Goal: Task Accomplishment & Management: Manage account settings

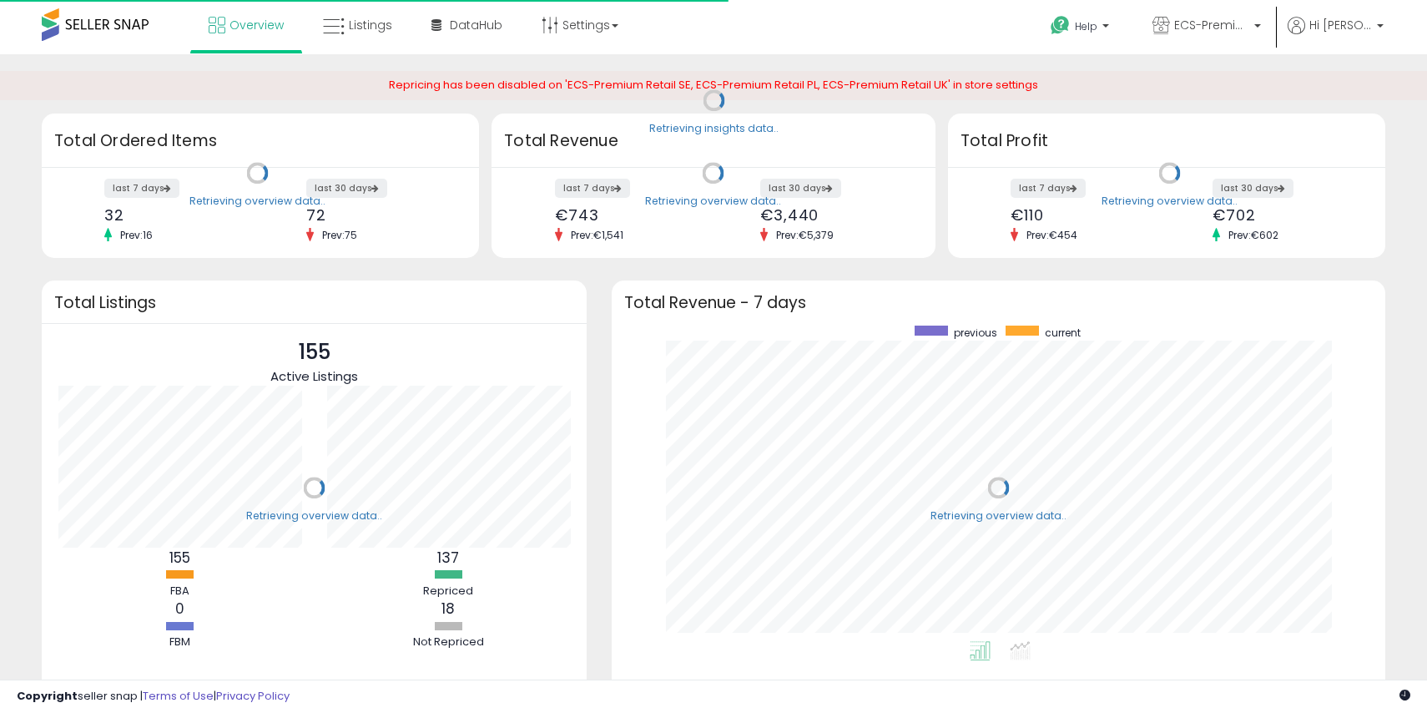
scroll to position [316, 740]
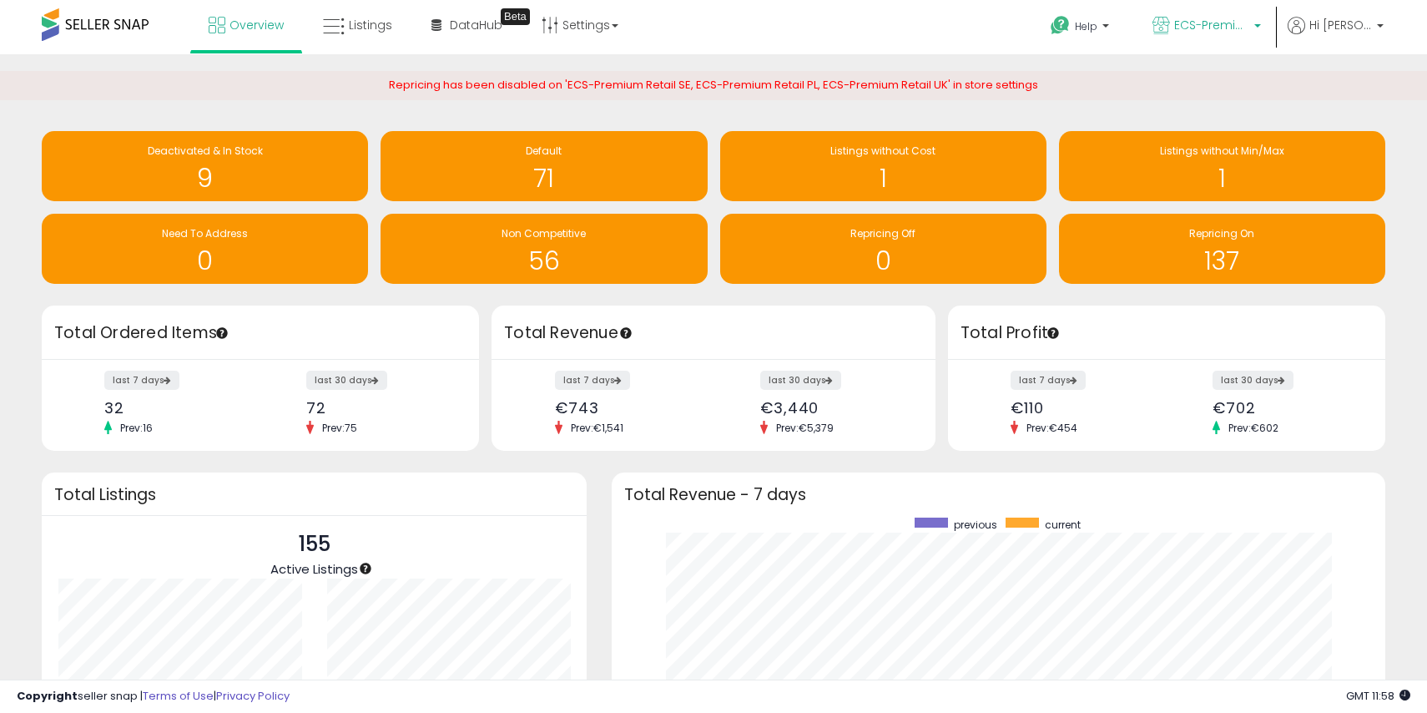
click at [1246, 20] on span "ECS-Premium Retail IT" at bounding box center [1211, 25] width 75 height 17
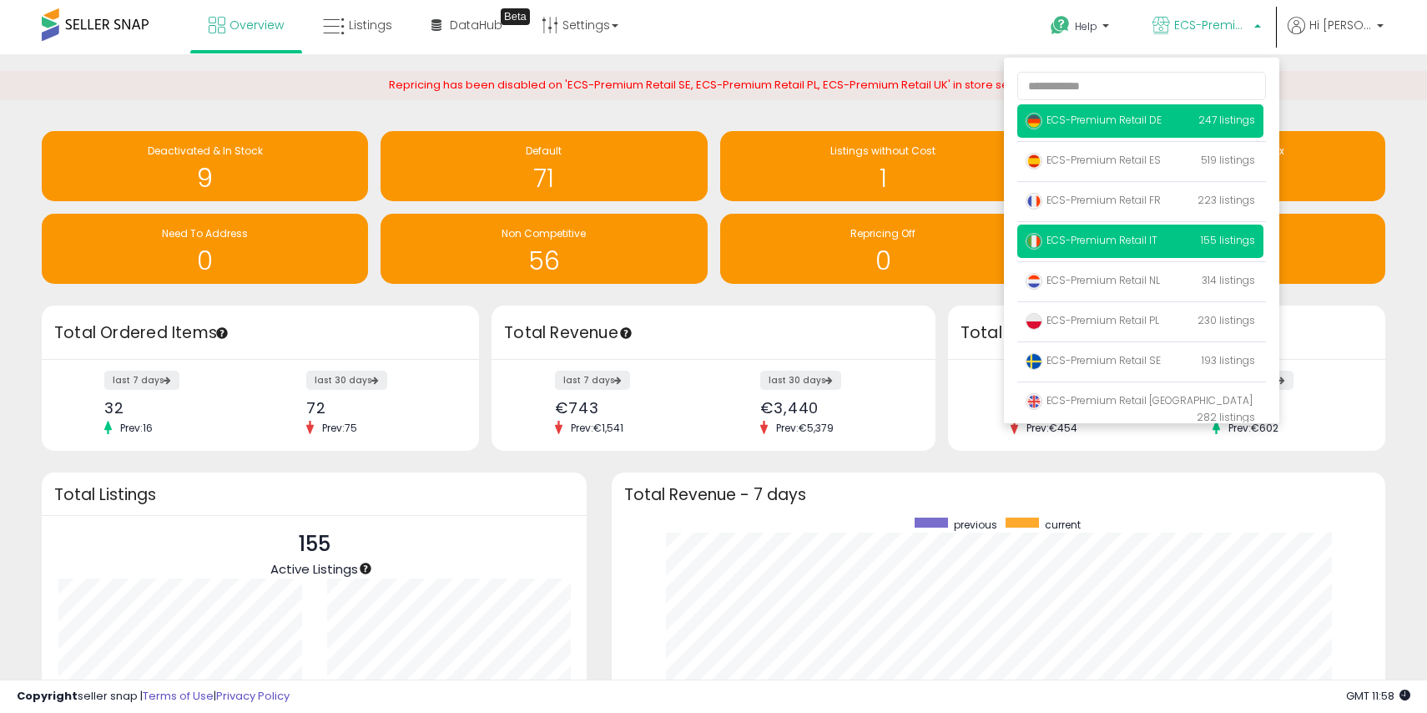
click at [1162, 114] on span "ECS-Premium Retail DE" at bounding box center [1094, 120] width 136 height 14
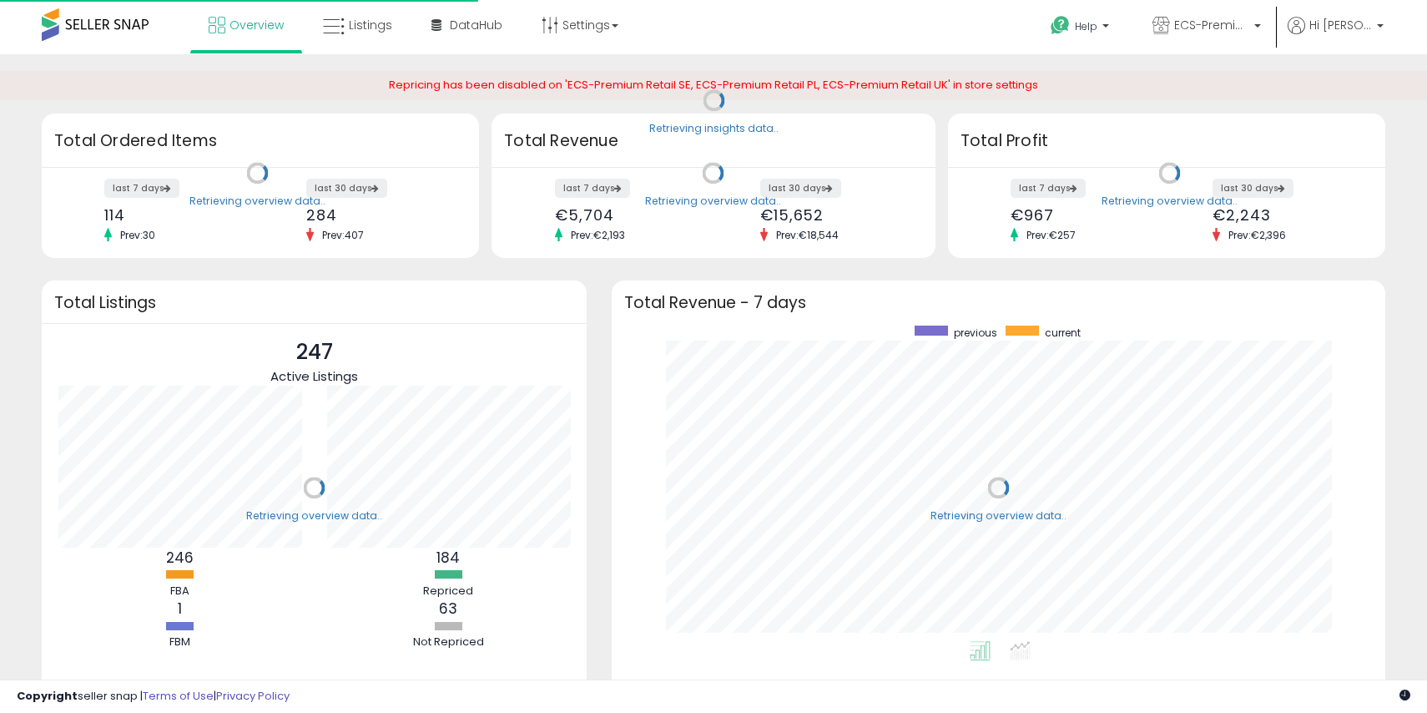
scroll to position [316, 740]
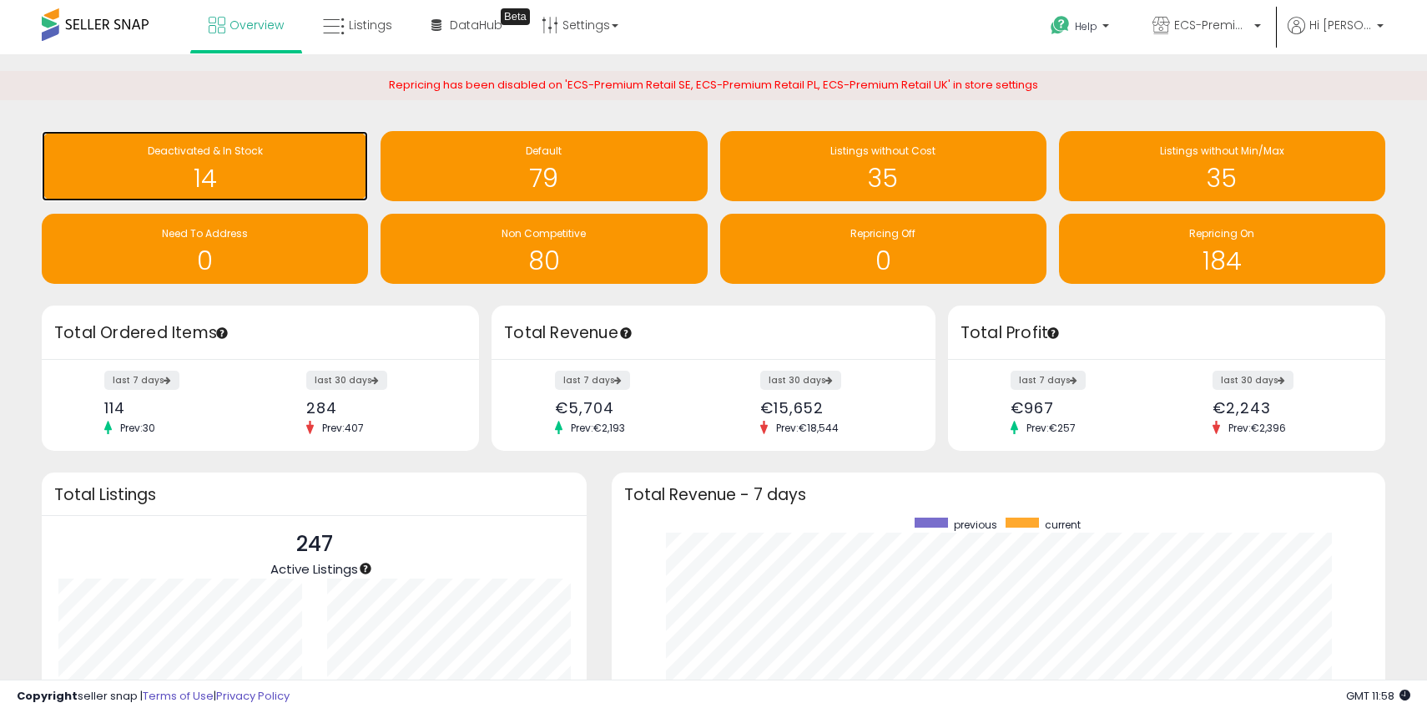
click at [300, 144] on div "Deactivated & In Stock" at bounding box center [205, 152] width 310 height 16
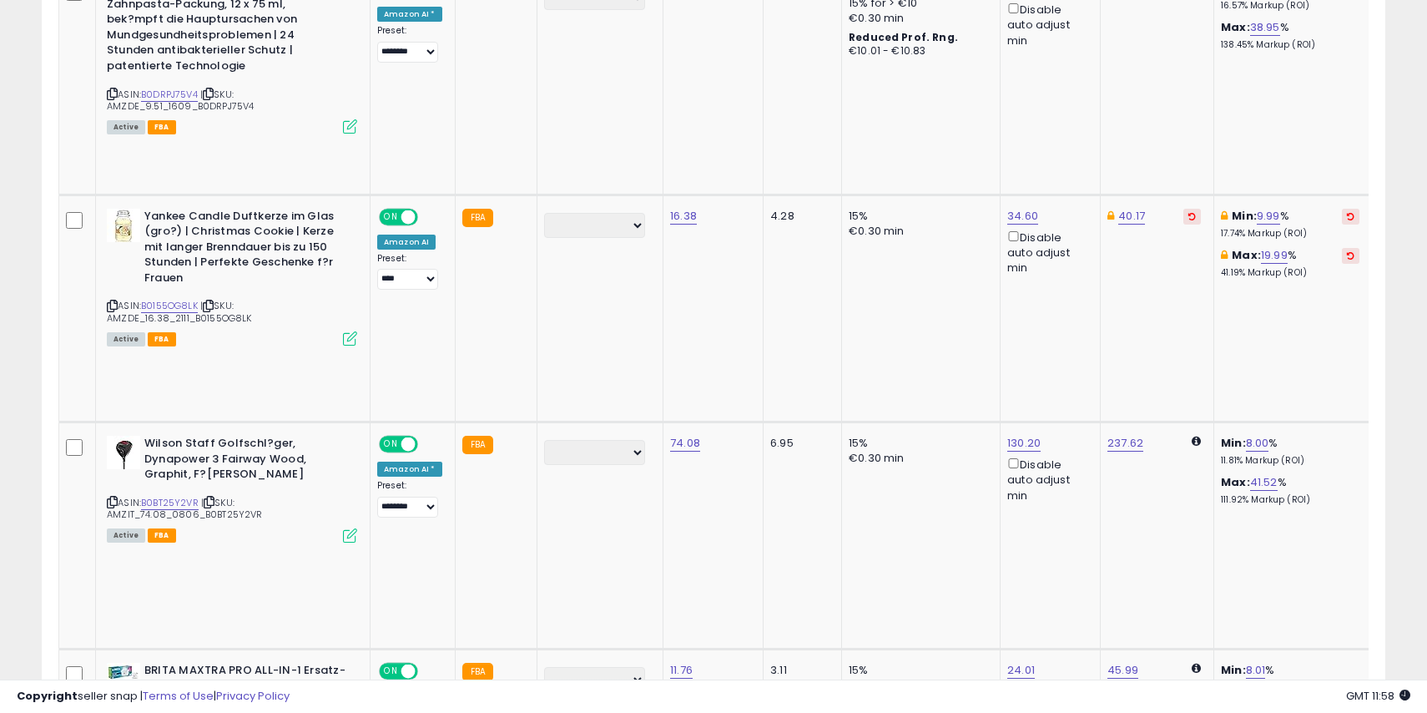
scroll to position [1356, 0]
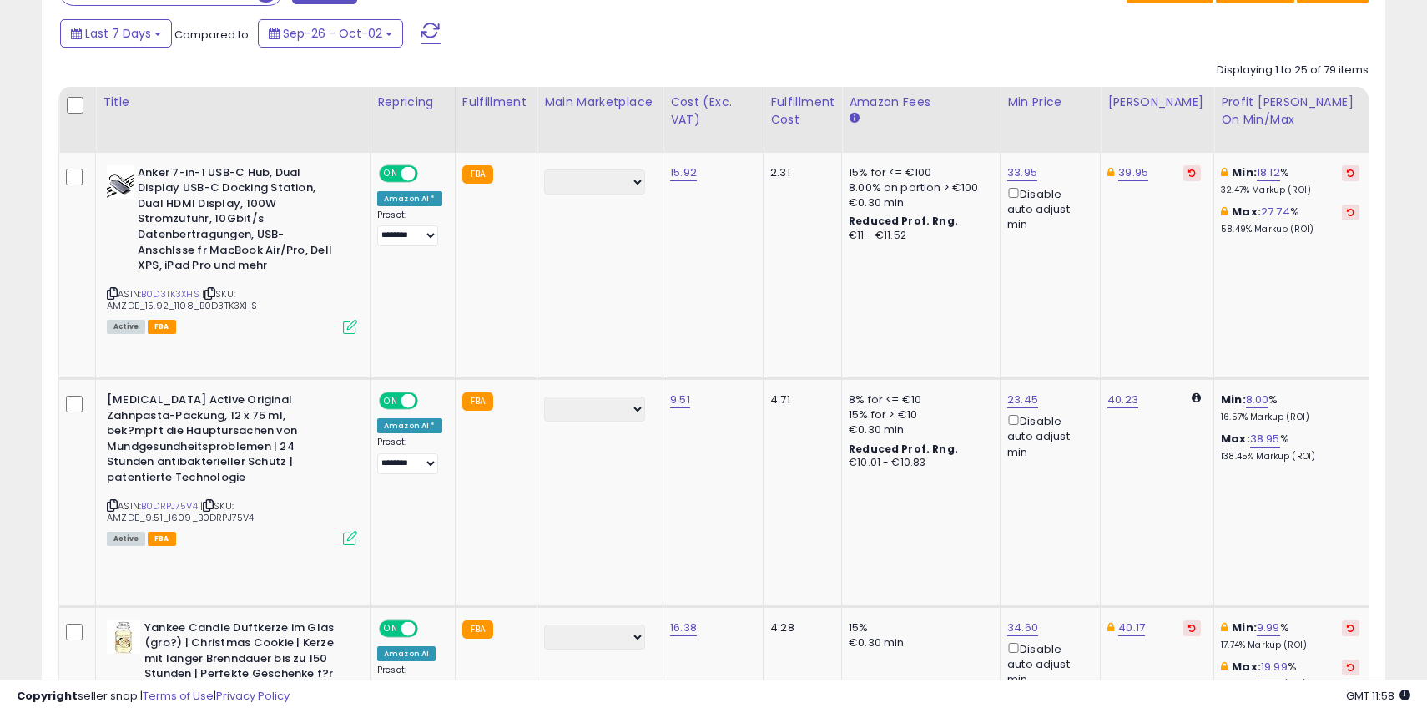
scroll to position [640, 0]
